Goal: Find specific page/section: Find specific page/section

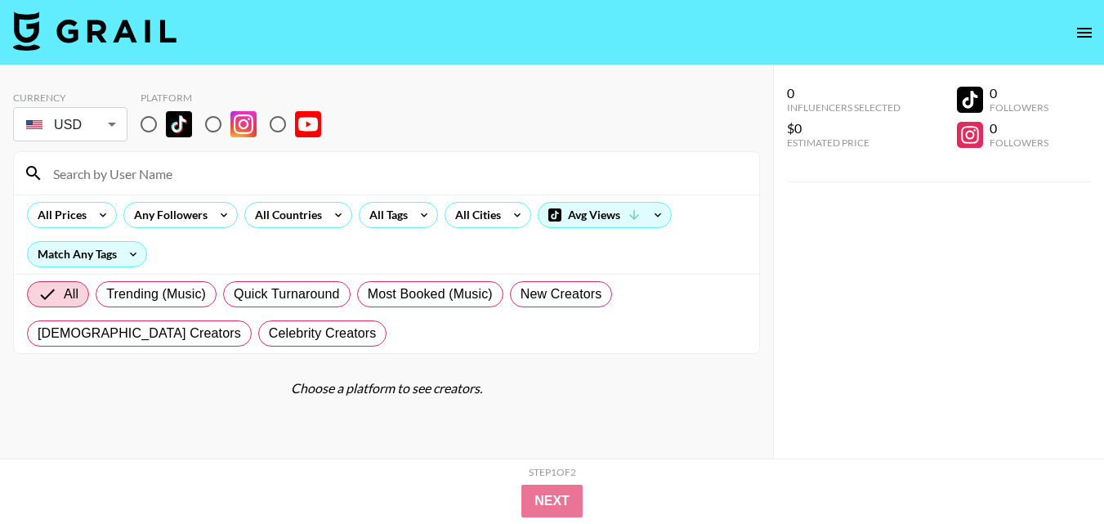
click at [212, 127] on input "radio" at bounding box center [213, 124] width 34 height 34
radio input "true"
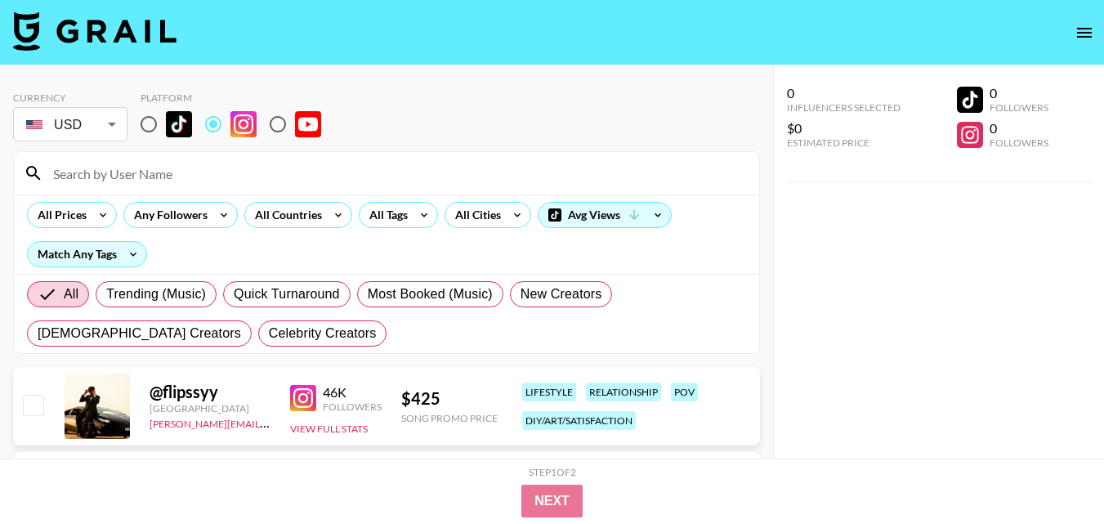
click at [245, 167] on input at bounding box center [396, 173] width 706 height 26
paste input "chantellexrose"
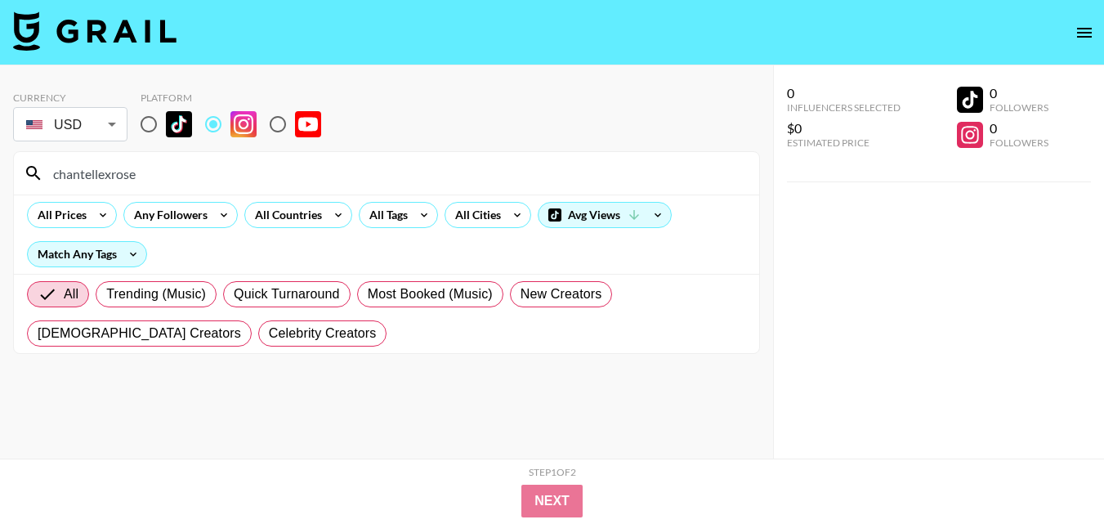
drag, startPoint x: 181, startPoint y: 176, endPoint x: 0, endPoint y: 197, distance: 181.8
click at [0, 197] on div "Currency USD USD ​ Platform chantellexrose All Prices Any Followers All Countri…" at bounding box center [386, 294] width 773 height 458
paste input "iammdesii"
drag, startPoint x: 185, startPoint y: 175, endPoint x: 29, endPoint y: 218, distance: 161.9
click at [29, 218] on section "iammdesii All Prices Any Followers All Countries All Tags All Cities Avg Views …" at bounding box center [386, 252] width 747 height 203
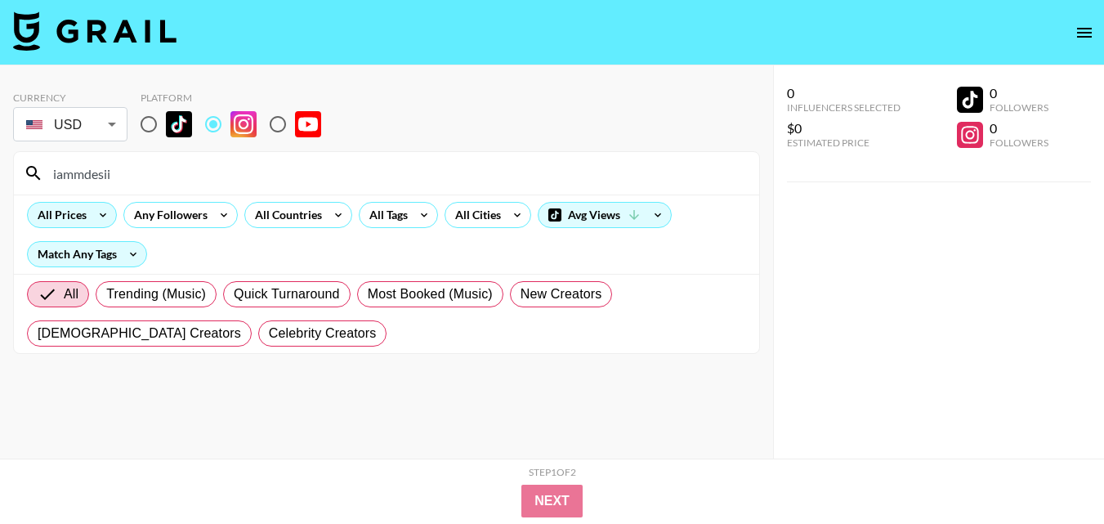
paste input "lavishlybritt"
type input "lavishlybritt"
